Goal: Register for event/course

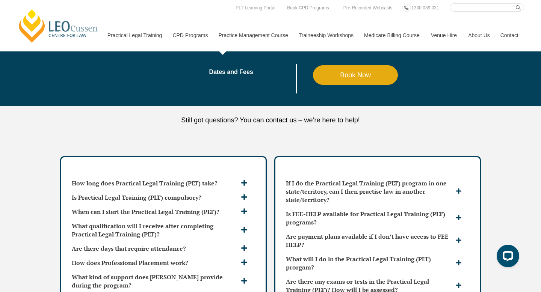
scroll to position [1910, 0]
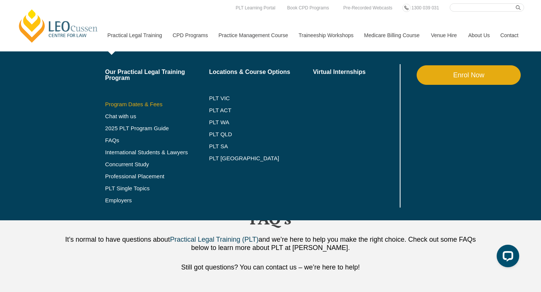
click at [120, 106] on link "Program Dates & Fees" at bounding box center [157, 104] width 104 height 6
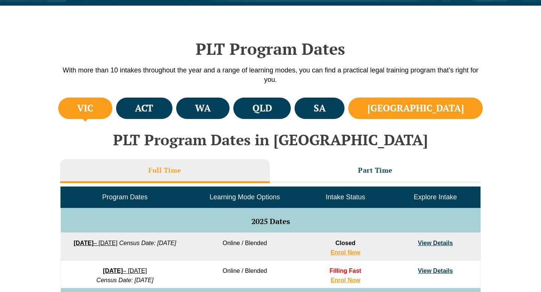
click at [438, 100] on li "NSW" at bounding box center [415, 108] width 134 height 21
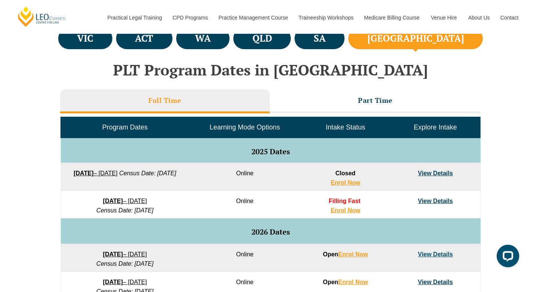
click at [429, 202] on link "View Details" at bounding box center [434, 201] width 35 height 6
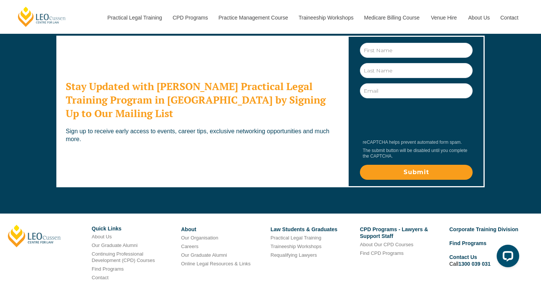
scroll to position [2530, 0]
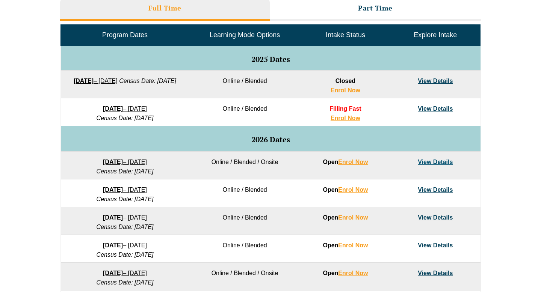
drag, startPoint x: 213, startPoint y: 107, endPoint x: 170, endPoint y: 107, distance: 43.2
click at [211, 107] on td "Online / Blended" at bounding box center [244, 112] width 111 height 28
click at [437, 108] on link "View Details" at bounding box center [434, 108] width 35 height 6
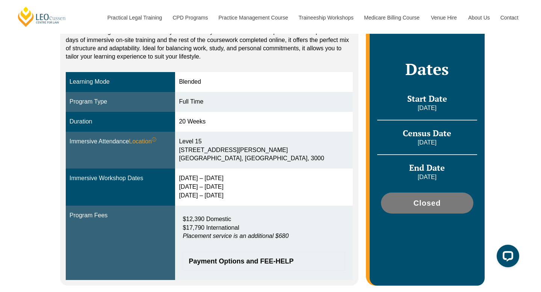
scroll to position [170, 0]
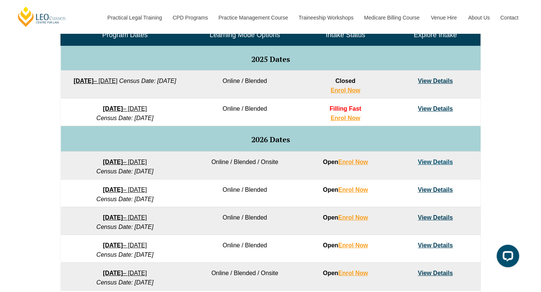
click at [431, 110] on link "View Details" at bounding box center [434, 108] width 35 height 6
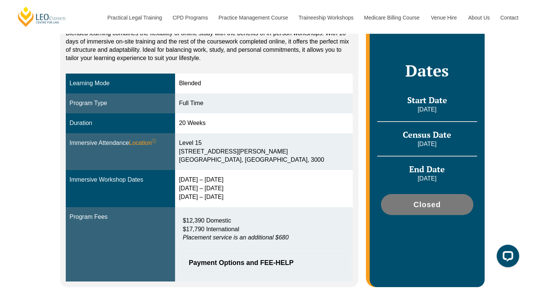
scroll to position [170, 0]
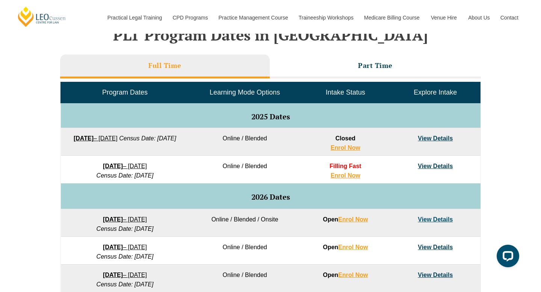
scroll to position [300, 0]
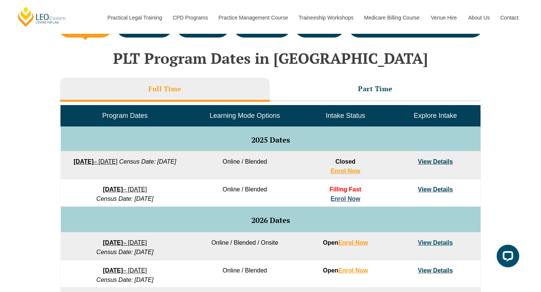
click at [348, 197] on link "Enrol Now" at bounding box center [345, 199] width 30 height 6
click at [431, 186] on link "View Details" at bounding box center [434, 189] width 35 height 6
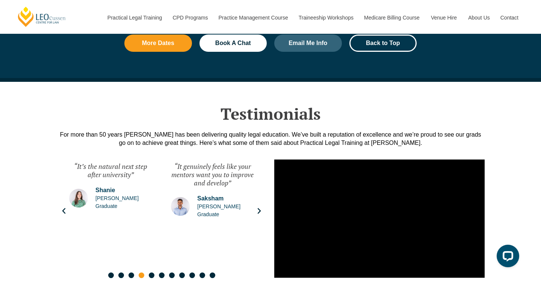
scroll to position [993, 0]
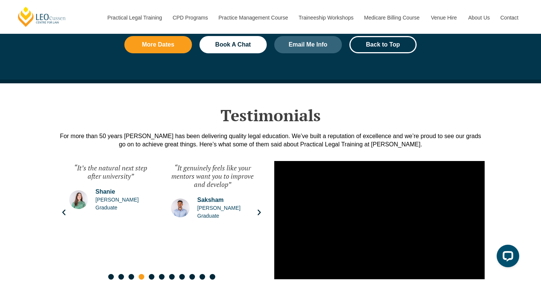
click at [254, 199] on div "“It genuinely feels like your mentors want you to improve and develop” Saksham …" at bounding box center [212, 212] width 98 height 113
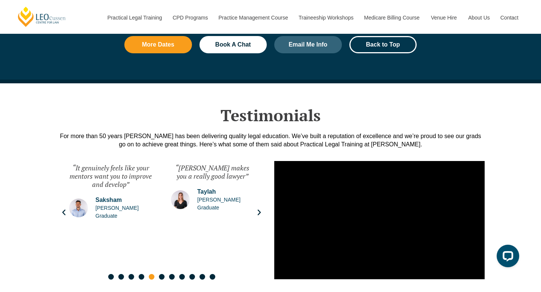
click at [254, 199] on div "“Leo Cussen makes you a really good lawyer” Taylah Leo Cussen Graduate" at bounding box center [212, 212] width 98 height 113
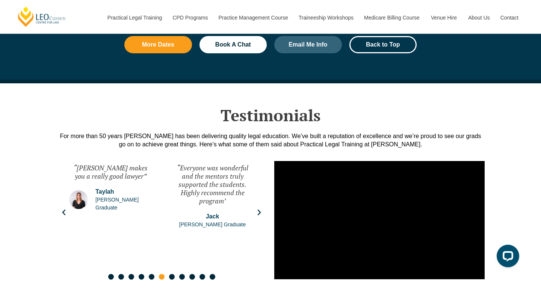
click at [254, 199] on div "“Everyone was wonderful and the mentors truly supported the students. Highly re…" at bounding box center [212, 212] width 98 height 113
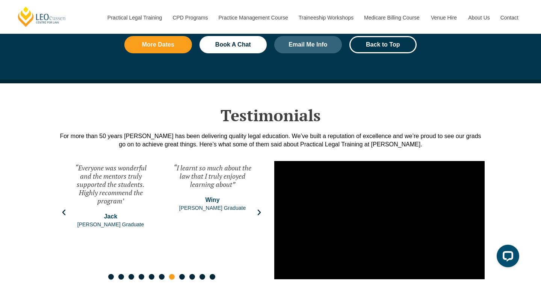
click at [254, 199] on div "“I learnt so much about the law that I truly enjoyed learning about” Winy Leo C…" at bounding box center [212, 212] width 98 height 113
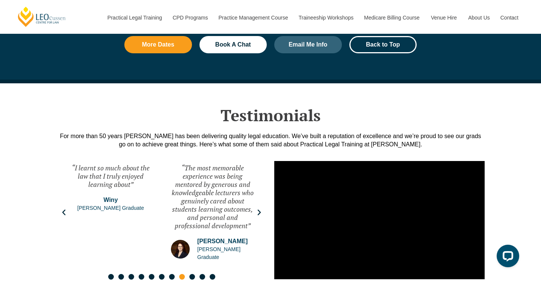
click at [254, 199] on div "“The most memorable experience was being mentored by generous and knowledgeable…" at bounding box center [212, 212] width 98 height 113
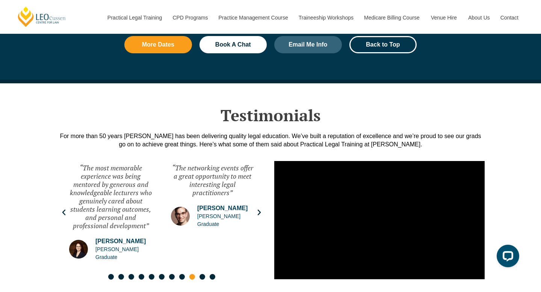
click at [254, 199] on div "“The networking events offer a great opportunity to meet interesting legal prac…" at bounding box center [212, 212] width 98 height 113
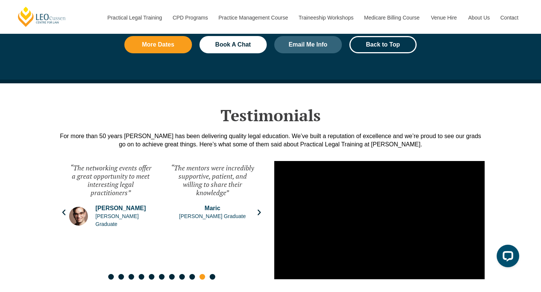
click at [254, 199] on div "“The mentors were incredibly supportive, patient, and willing to share their kn…" at bounding box center [212, 212] width 98 height 113
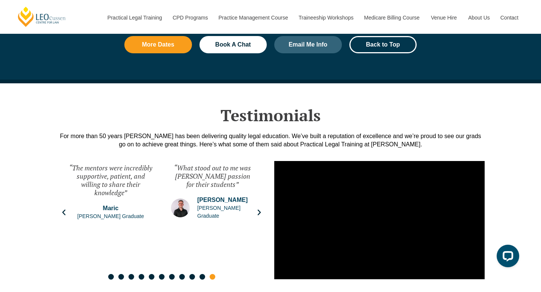
click at [254, 199] on div "“What stood out to me was Leo Cussen's passion for their students” Josh Leo Cus…" at bounding box center [212, 212] width 98 height 113
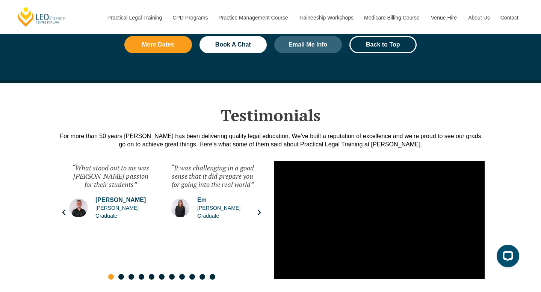
click at [254, 199] on div "“It was challenging in a good sense that it did prepare you for going into the …" at bounding box center [212, 212] width 98 height 113
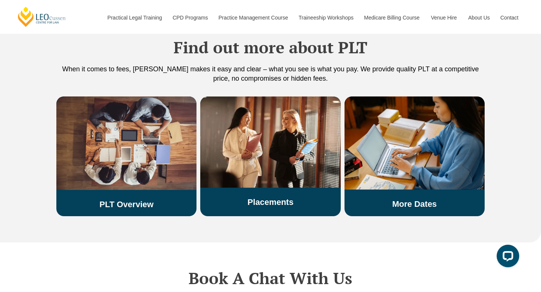
scroll to position [1287, 0]
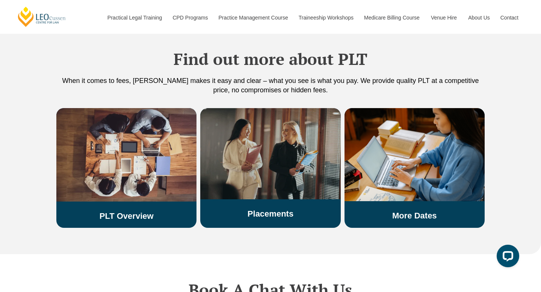
click at [261, 181] on img at bounding box center [270, 153] width 140 height 91
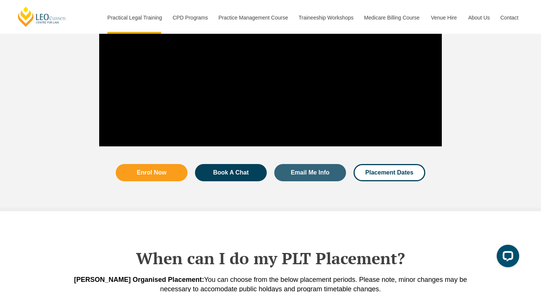
scroll to position [1408, 0]
